Goal: Transaction & Acquisition: Purchase product/service

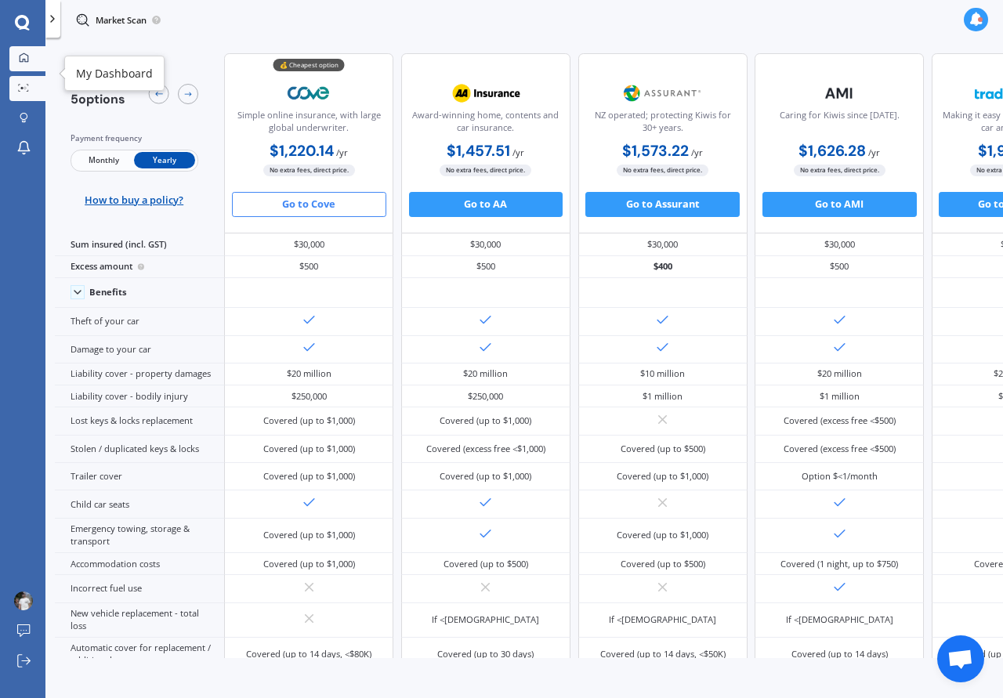
click at [30, 51] on link "My Dashboard" at bounding box center [27, 58] width 36 height 25
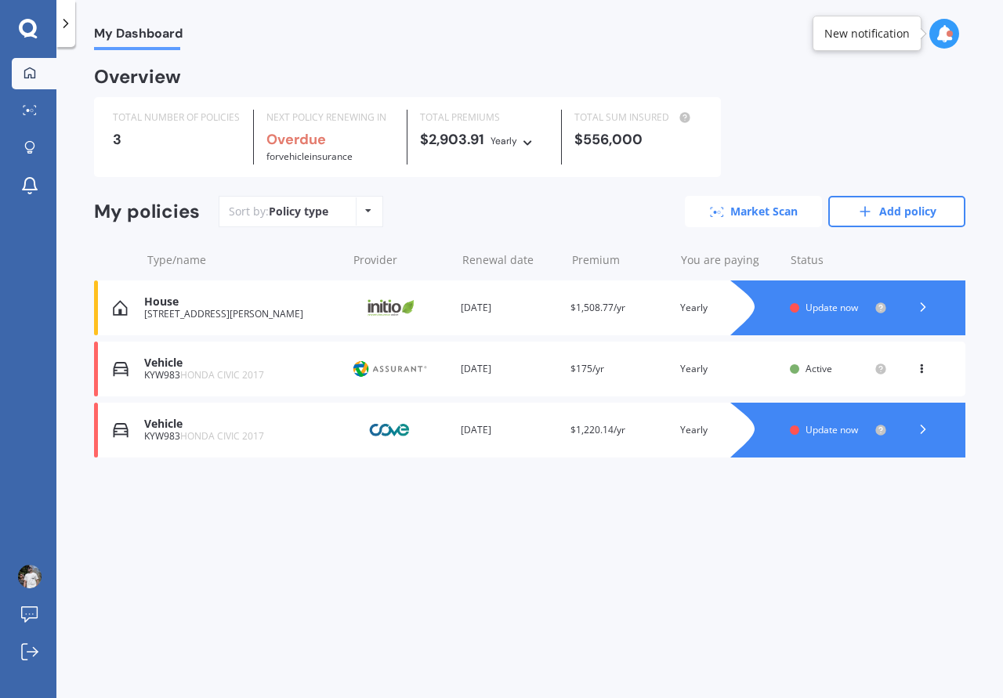
click at [484, 211] on link "Market Scan" at bounding box center [753, 211] width 137 height 31
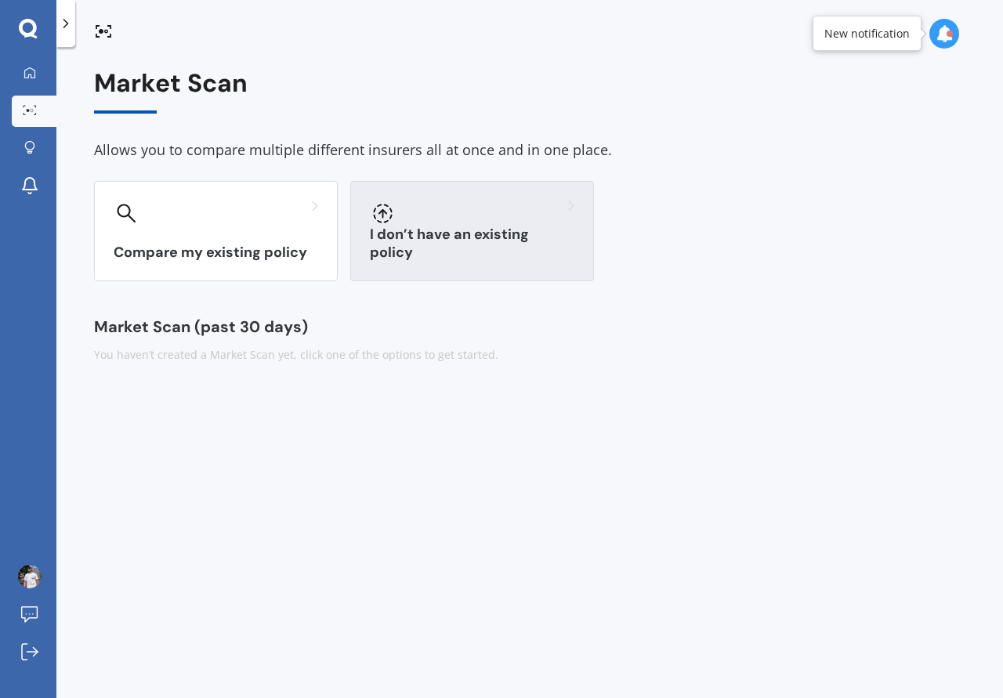
click at [426, 277] on div "I don’t have an existing policy" at bounding box center [472, 231] width 244 height 100
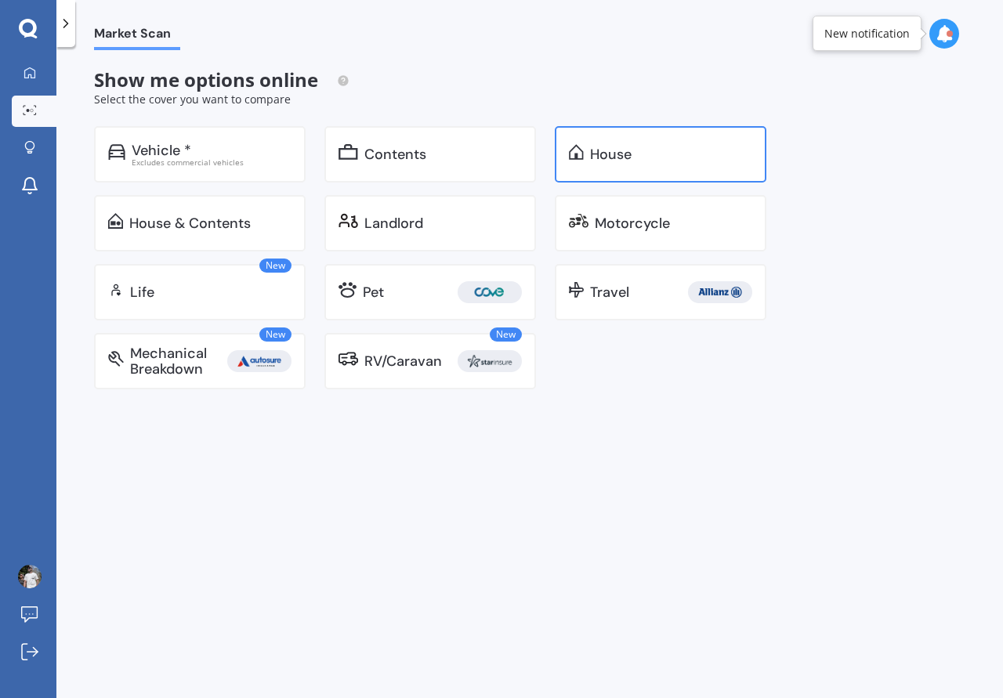
click at [484, 158] on div "House" at bounding box center [671, 155] width 162 height 16
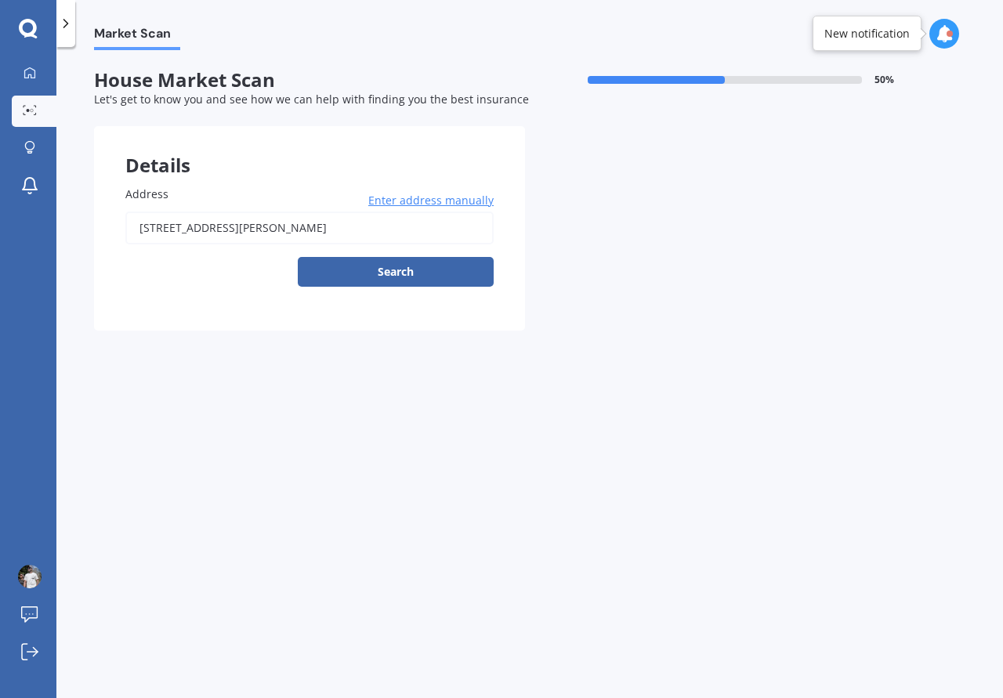
click at [361, 267] on button "Search" at bounding box center [396, 272] width 196 height 30
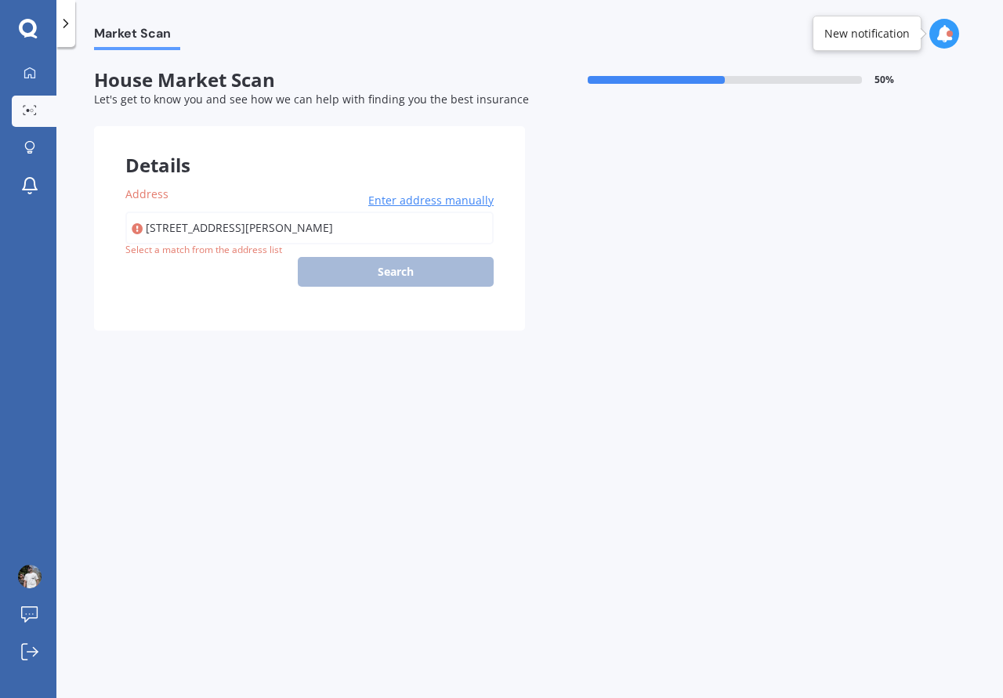
type input "[STREET_ADDRESS][PERSON_NAME]"
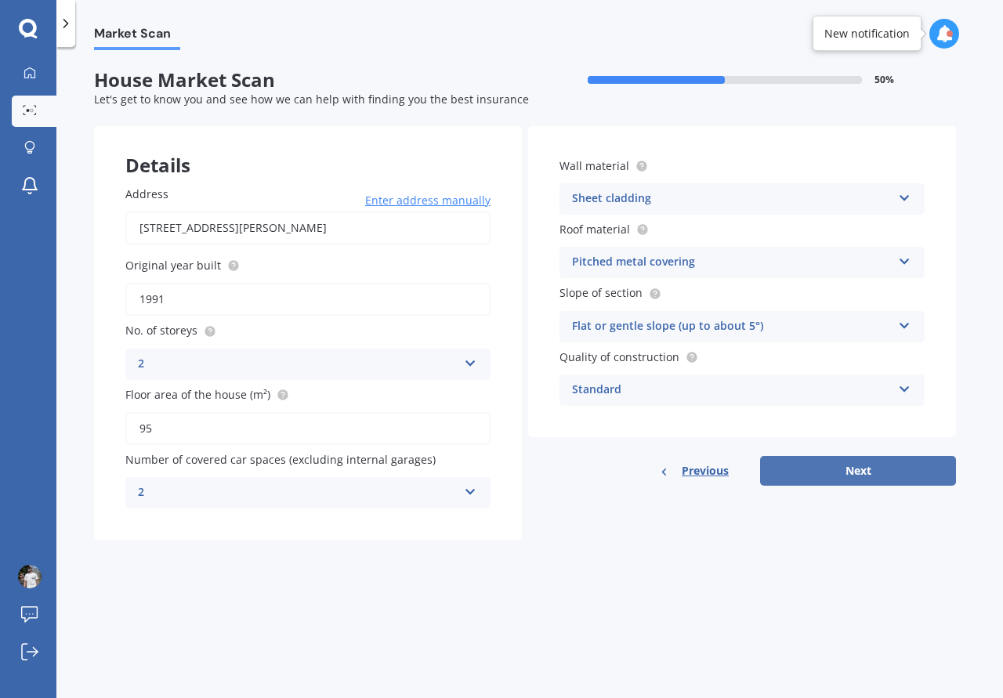
click at [484, 343] on button "Next" at bounding box center [858, 471] width 196 height 30
select select "06"
select select "01"
select select "1992"
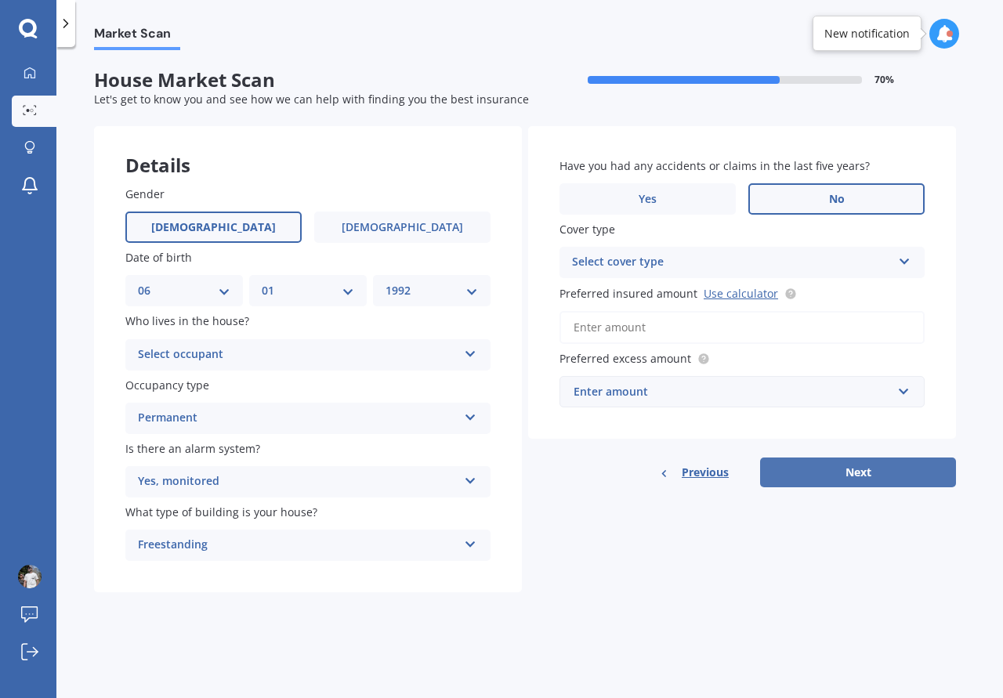
click at [484, 343] on button "Next" at bounding box center [858, 473] width 196 height 30
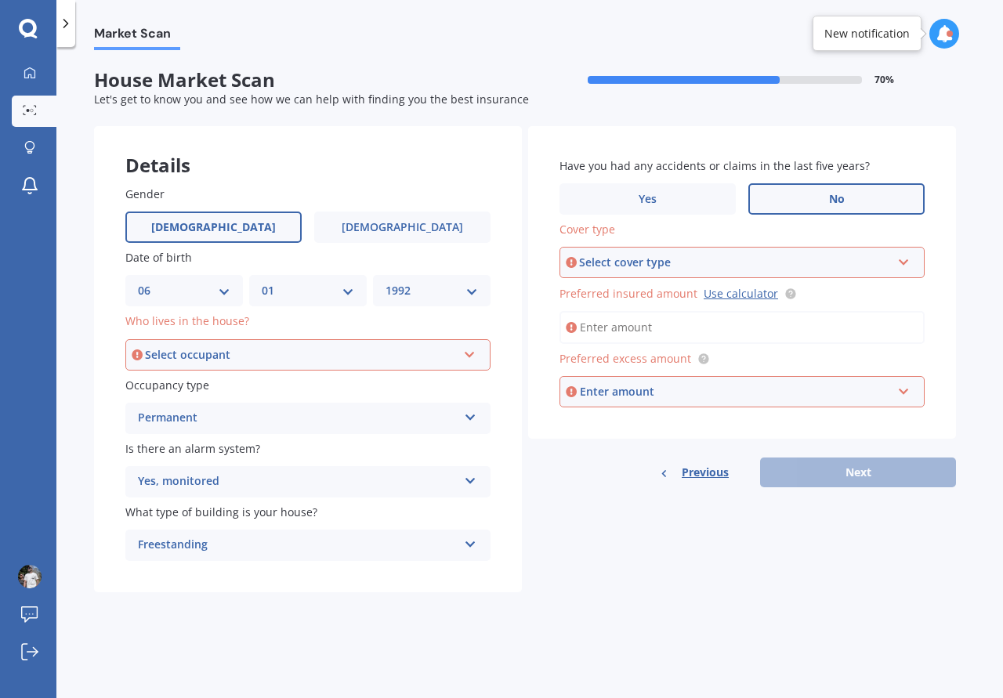
click at [318, 343] on div "Select occupant" at bounding box center [301, 354] width 312 height 17
click at [302, 343] on div "Owner" at bounding box center [308, 385] width 362 height 28
click at [484, 255] on div "Select cover type" at bounding box center [735, 262] width 312 height 17
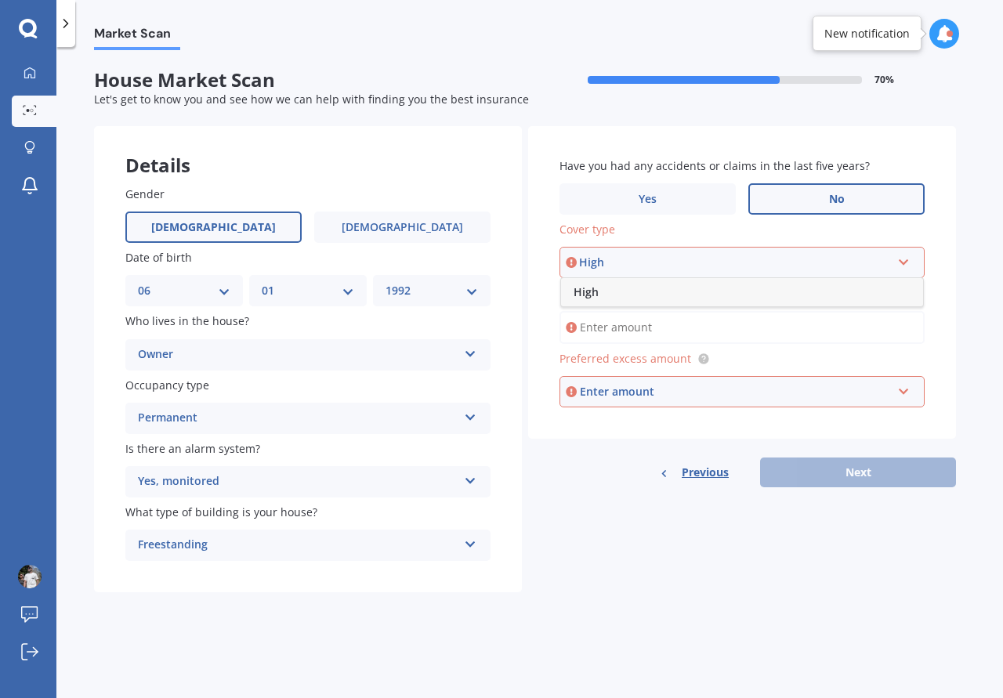
click at [484, 257] on div "High" at bounding box center [735, 262] width 312 height 17
click at [484, 259] on div "Select cover type" at bounding box center [735, 262] width 312 height 17
click at [484, 293] on div "High" at bounding box center [742, 292] width 362 height 28
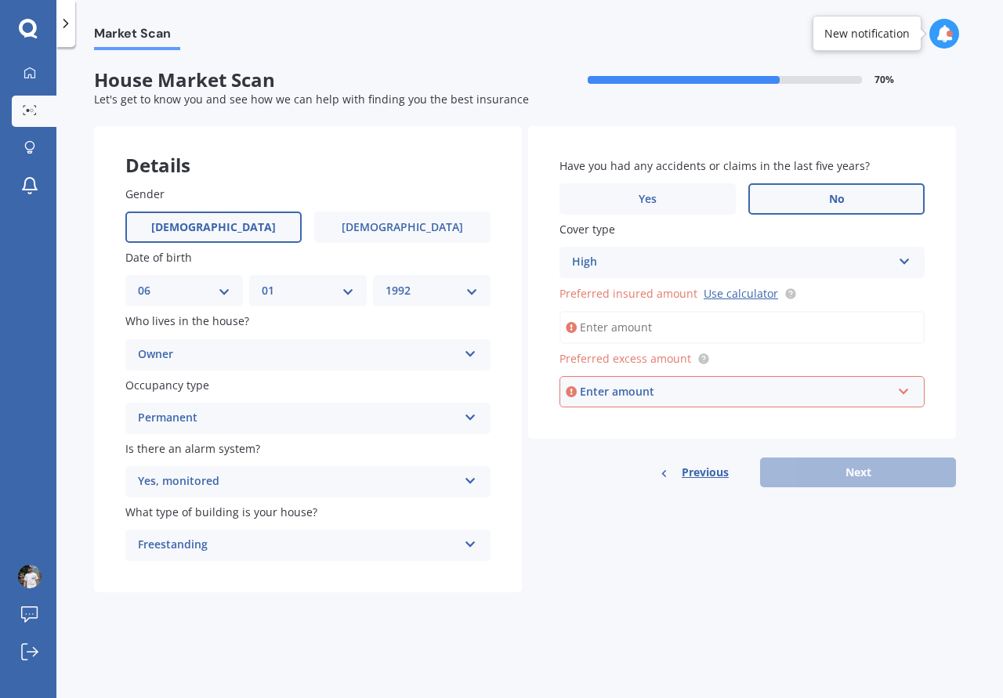
click at [484, 328] on input "Preferred insured amount Use calculator" at bounding box center [742, 327] width 365 height 33
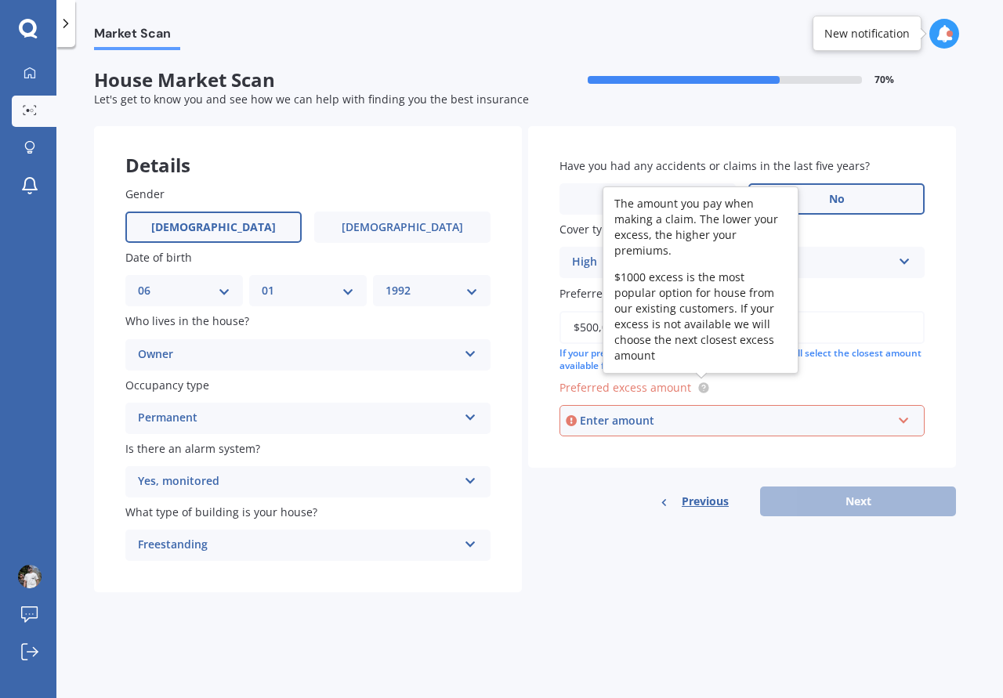
type input "$500,000"
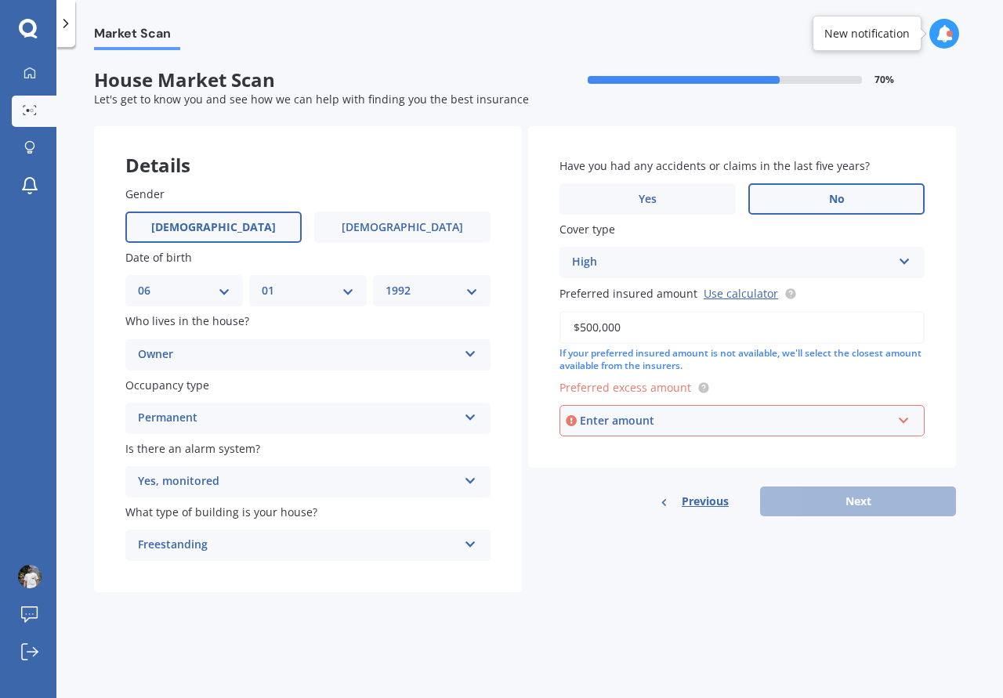
click at [484, 343] on div "Enter amount" at bounding box center [736, 420] width 312 height 17
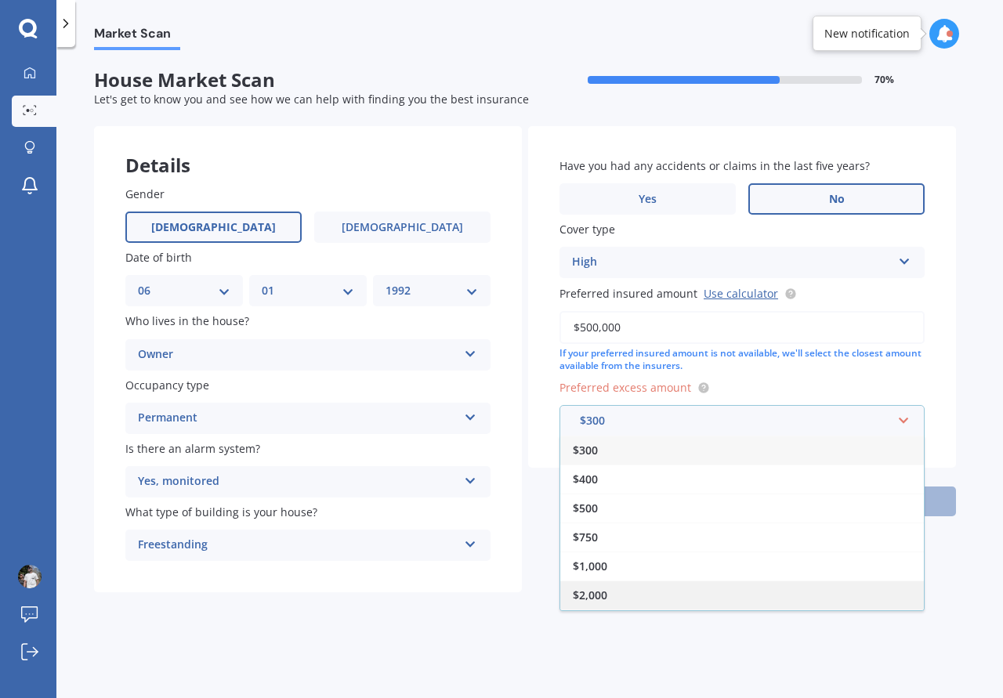
click at [484, 343] on div "$2,000" at bounding box center [742, 595] width 364 height 29
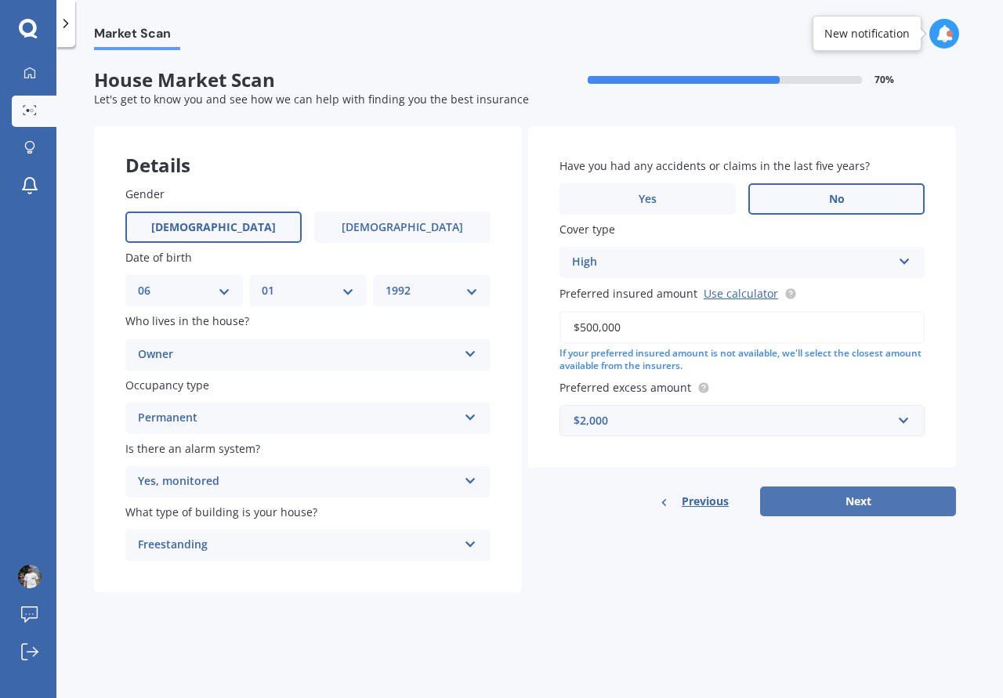
click at [484, 343] on button "Next" at bounding box center [858, 502] width 196 height 30
select select "06"
select select "01"
select select "1992"
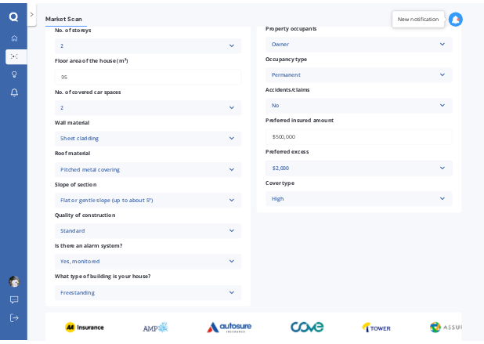
scroll to position [430, 0]
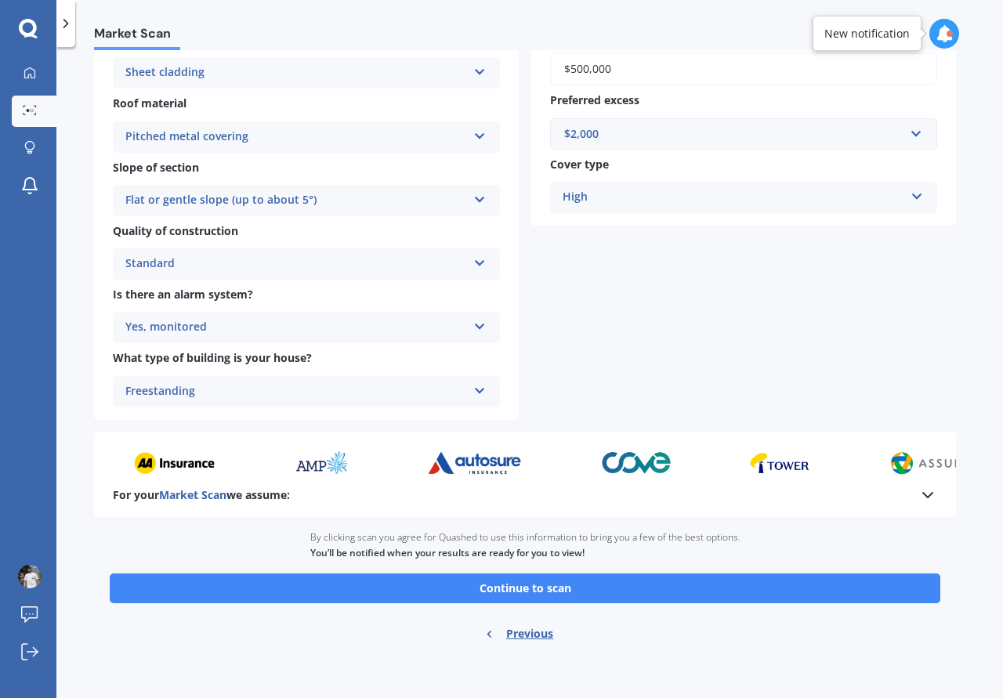
click at [476, 343] on button "Continue to scan" at bounding box center [525, 589] width 831 height 30
